Goal: Communication & Community: Answer question/provide support

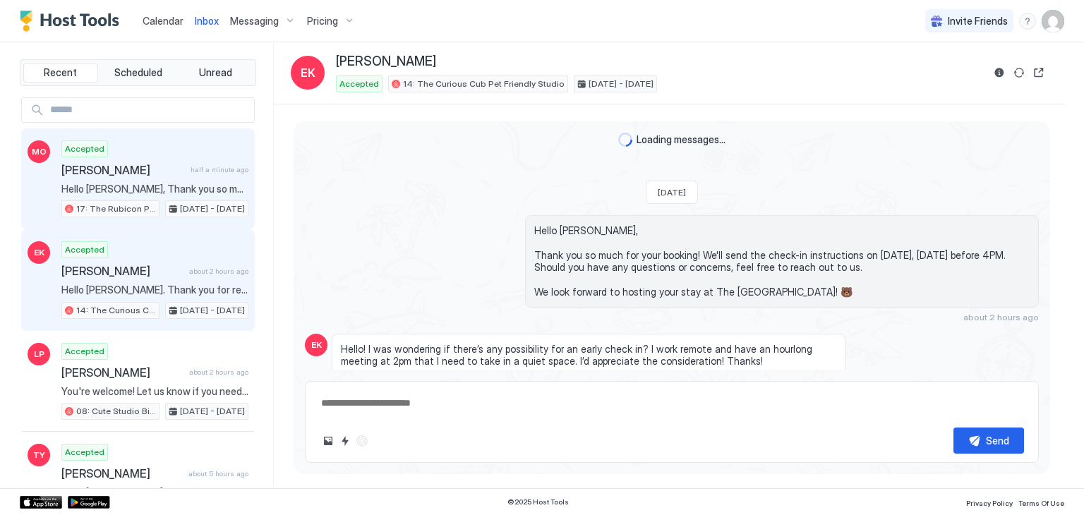
scroll to position [119, 0]
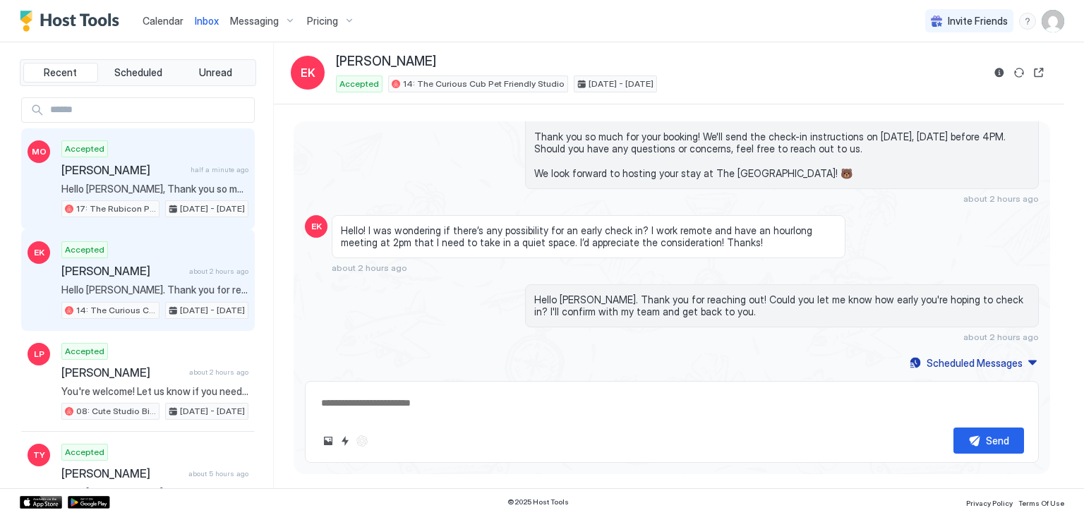
drag, startPoint x: 0, startPoint y: 0, endPoint x: 141, endPoint y: 159, distance: 212.5
click at [141, 159] on div "Accepted [PERSON_NAME] half a minute ago Hello [PERSON_NAME], Thank you so much…" at bounding box center [154, 179] width 187 height 78
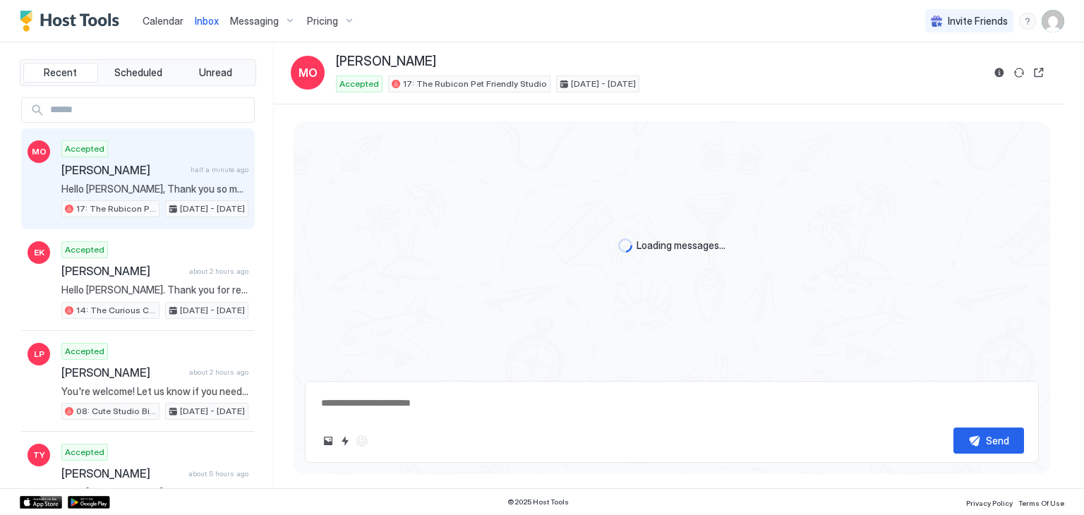
type textarea "*"
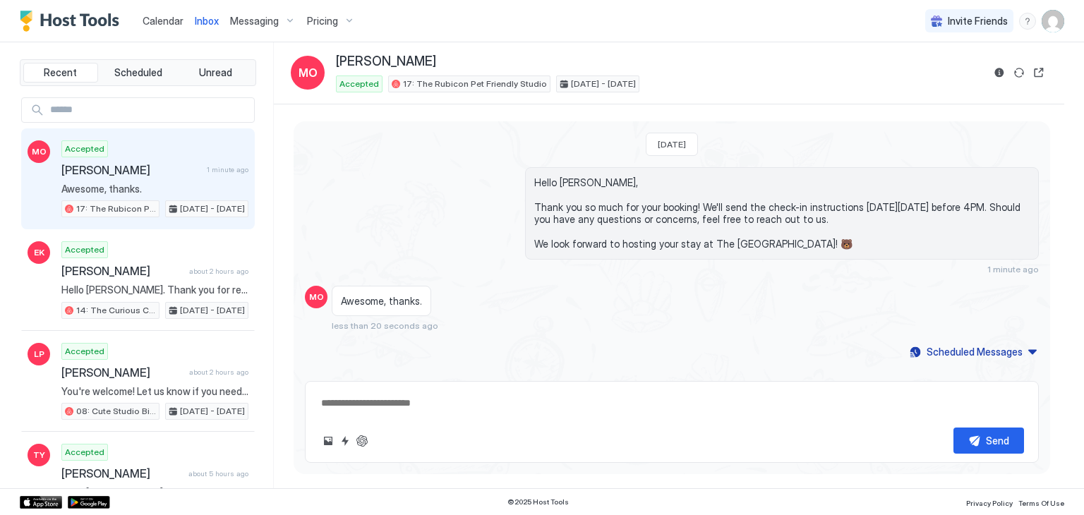
click at [179, 179] on div "Accepted [PERSON_NAME] 1 minute ago Awesome, thanks. 17: The Rubicon Pet Friend…" at bounding box center [154, 179] width 187 height 78
click at [408, 390] on textarea at bounding box center [672, 403] width 705 height 26
type textarea "*"
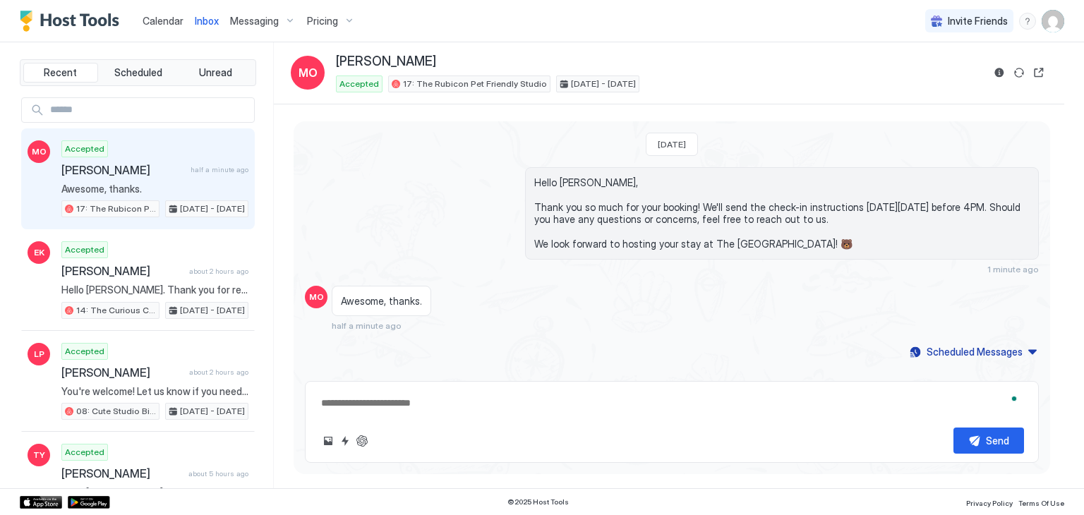
type textarea "*"
click at [398, 296] on span "Awesome, thanks." at bounding box center [381, 301] width 81 height 13
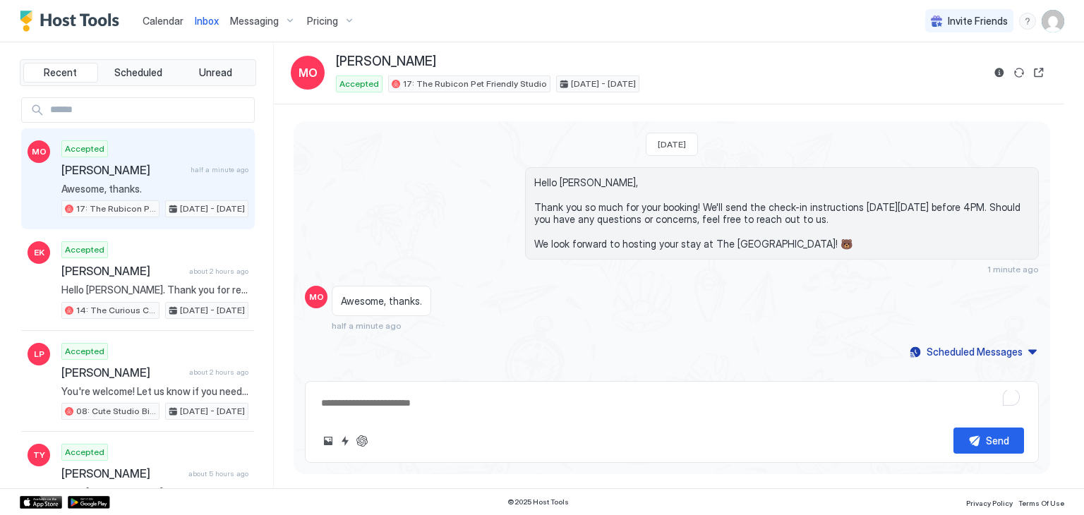
click at [395, 410] on textarea "To enrich screen reader interactions, please activate Accessibility in Grammarl…" at bounding box center [672, 403] width 705 height 26
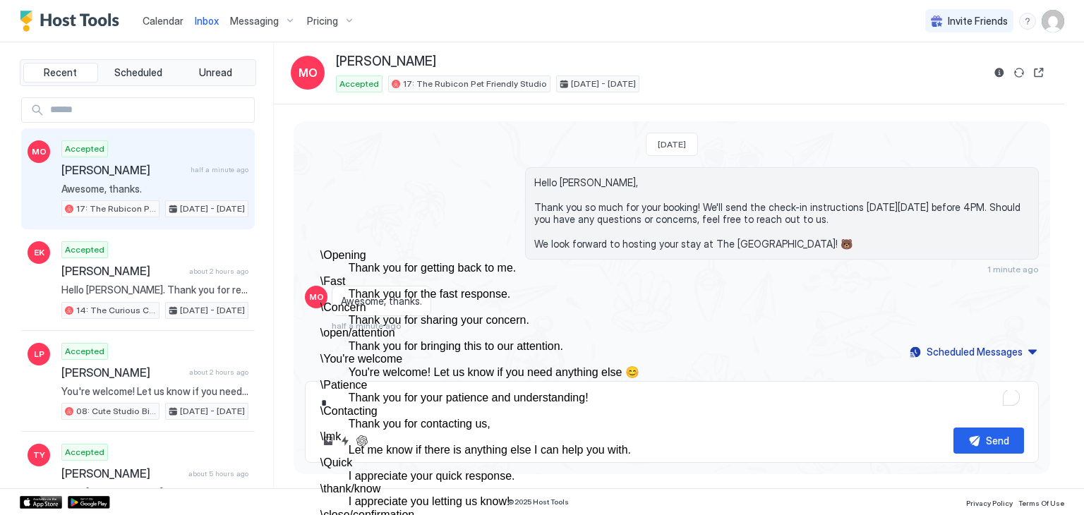
scroll to position [119, 0]
click at [446, 366] on dd "You're welcome! Let us know if you need anything else 😊" at bounding box center [585, 372] width 473 height 13
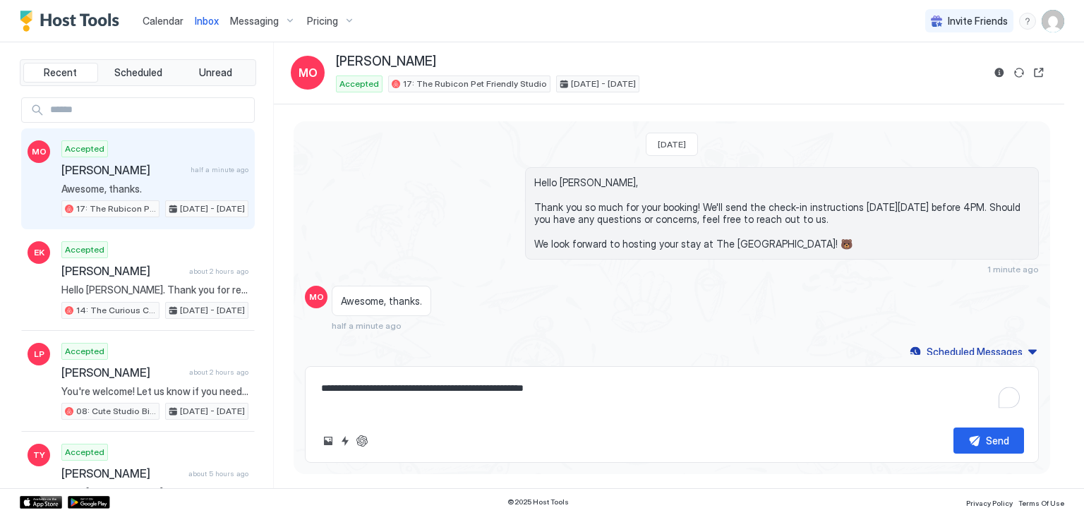
click at [389, 388] on textarea "**********" at bounding box center [672, 396] width 705 height 41
type textarea "**********"
click at [993, 452] on button "Send" at bounding box center [989, 441] width 71 height 26
